Goal: Task Accomplishment & Management: Use online tool/utility

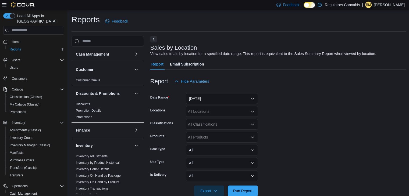
scroll to position [275, 0]
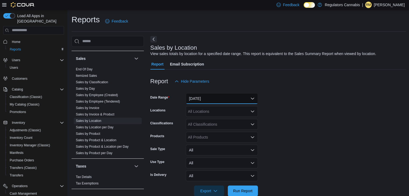
click at [240, 97] on button "[DATE]" at bounding box center [222, 98] width 72 height 11
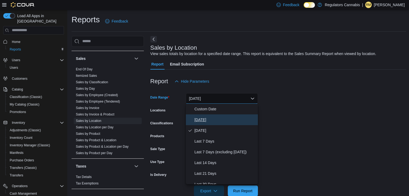
click at [207, 122] on span "[DATE]" at bounding box center [224, 120] width 61 height 6
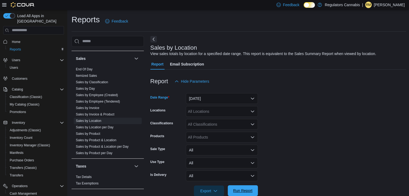
click at [239, 191] on span "Run Report" at bounding box center [242, 190] width 19 height 5
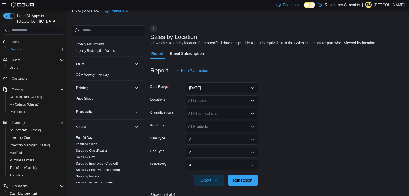
scroll to position [197, 0]
click at [87, 137] on link "End Of Day" at bounding box center [84, 137] width 17 height 4
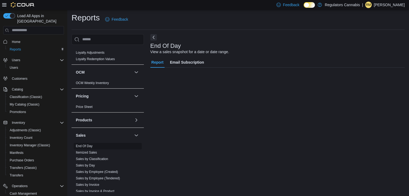
scroll to position [2, 0]
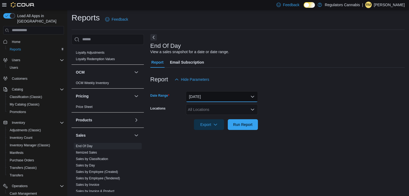
click at [235, 99] on button "[DATE]" at bounding box center [222, 96] width 72 height 11
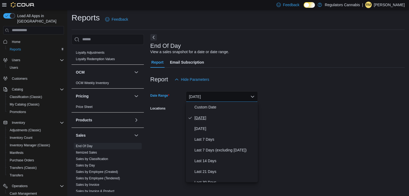
click at [204, 117] on span "[DATE]" at bounding box center [224, 118] width 61 height 6
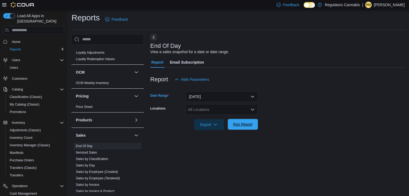
click at [241, 122] on span "Run Report" at bounding box center [242, 124] width 19 height 5
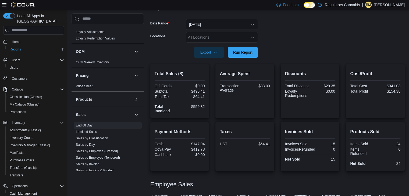
scroll to position [74, 0]
click at [255, 54] on button "Run Report" at bounding box center [242, 52] width 30 height 11
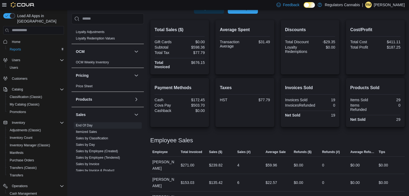
scroll to position [82, 0]
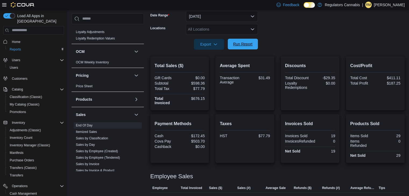
click at [242, 44] on span "Run Report" at bounding box center [242, 43] width 19 height 5
